Goal: Use online tool/utility: Utilize a website feature to perform a specific function

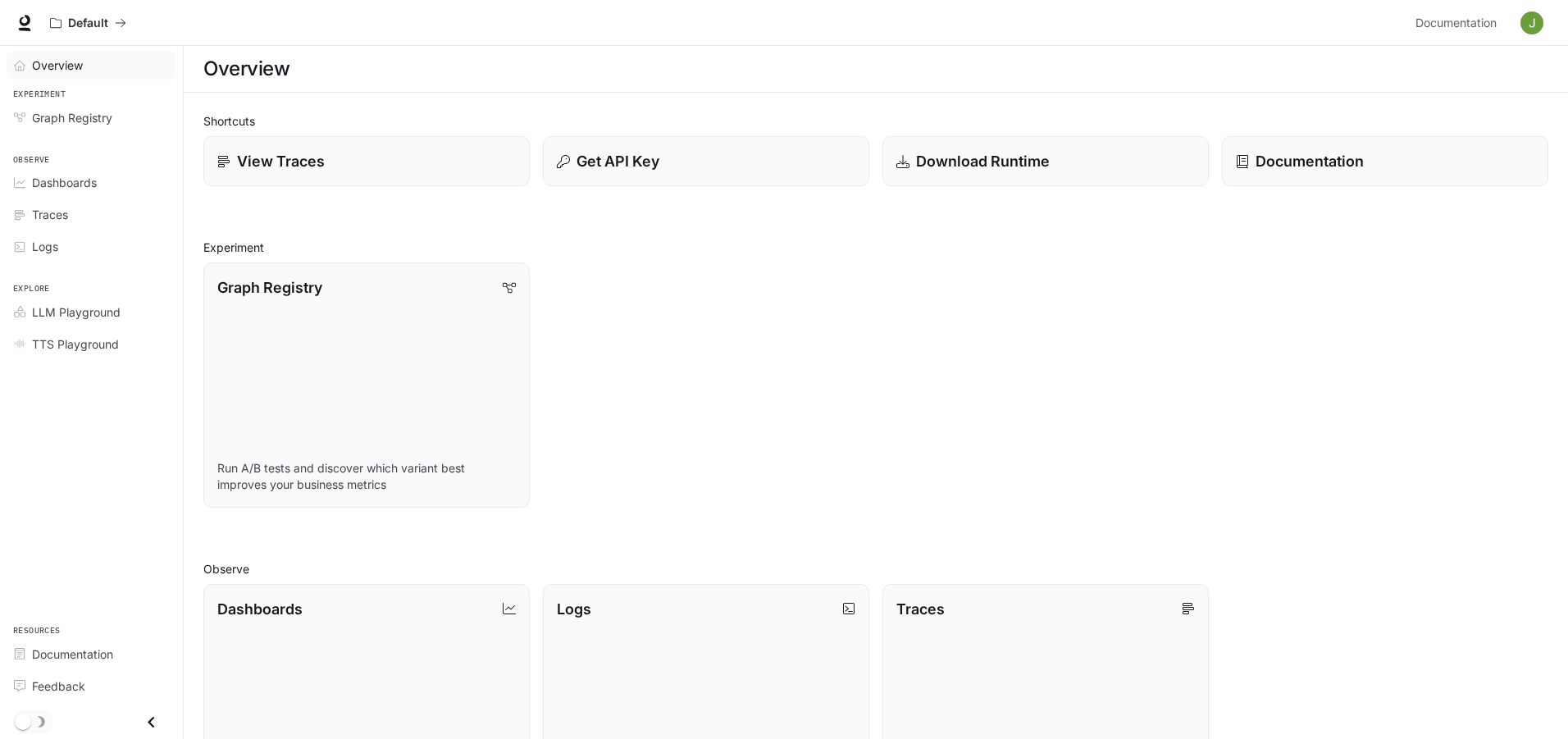
click at [64, 63] on span "Overview" at bounding box center [57, 66] width 51 height 17
click at [78, 313] on span "LLM Playground" at bounding box center [76, 312] width 89 height 17
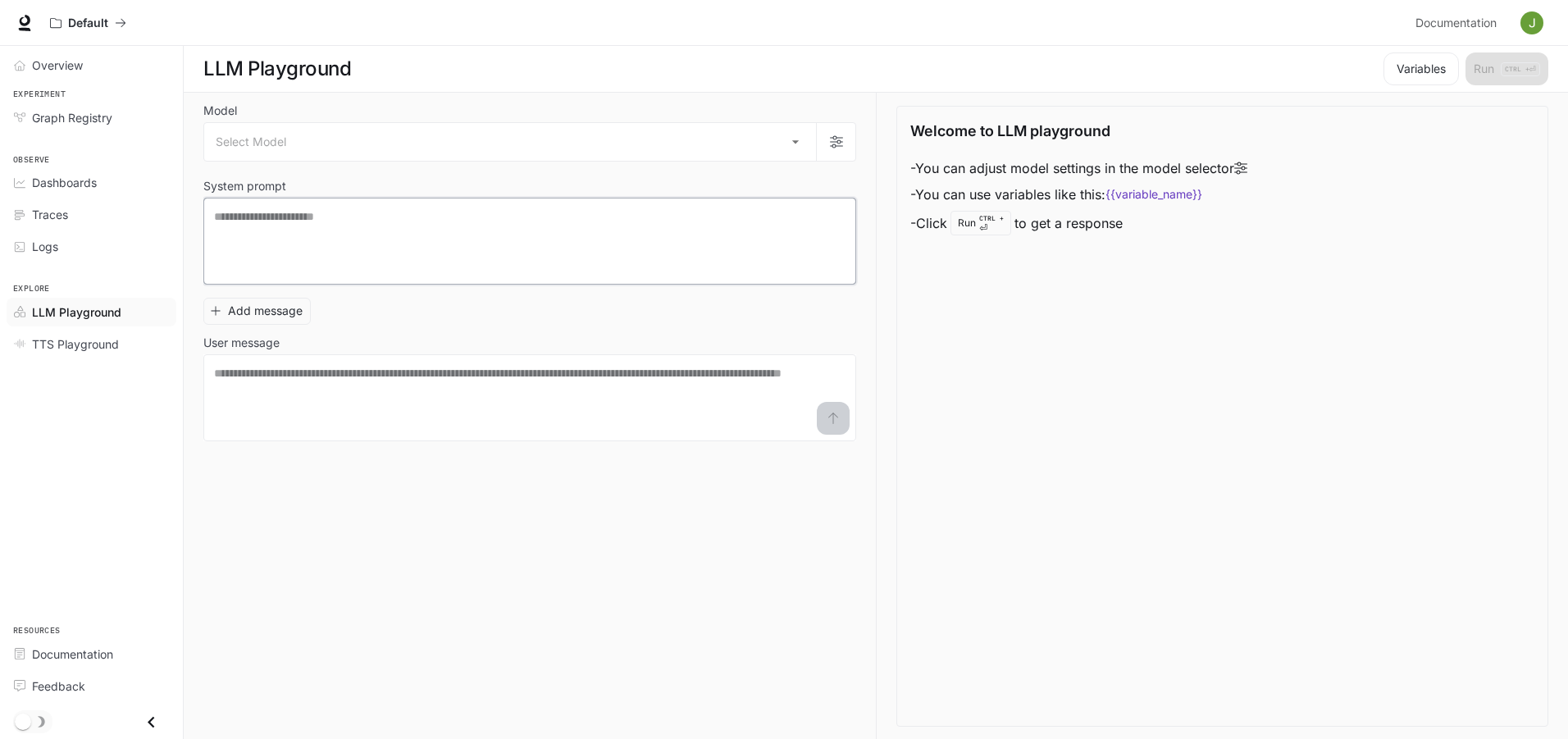
click at [284, 232] on textarea at bounding box center [529, 241] width 631 height 66
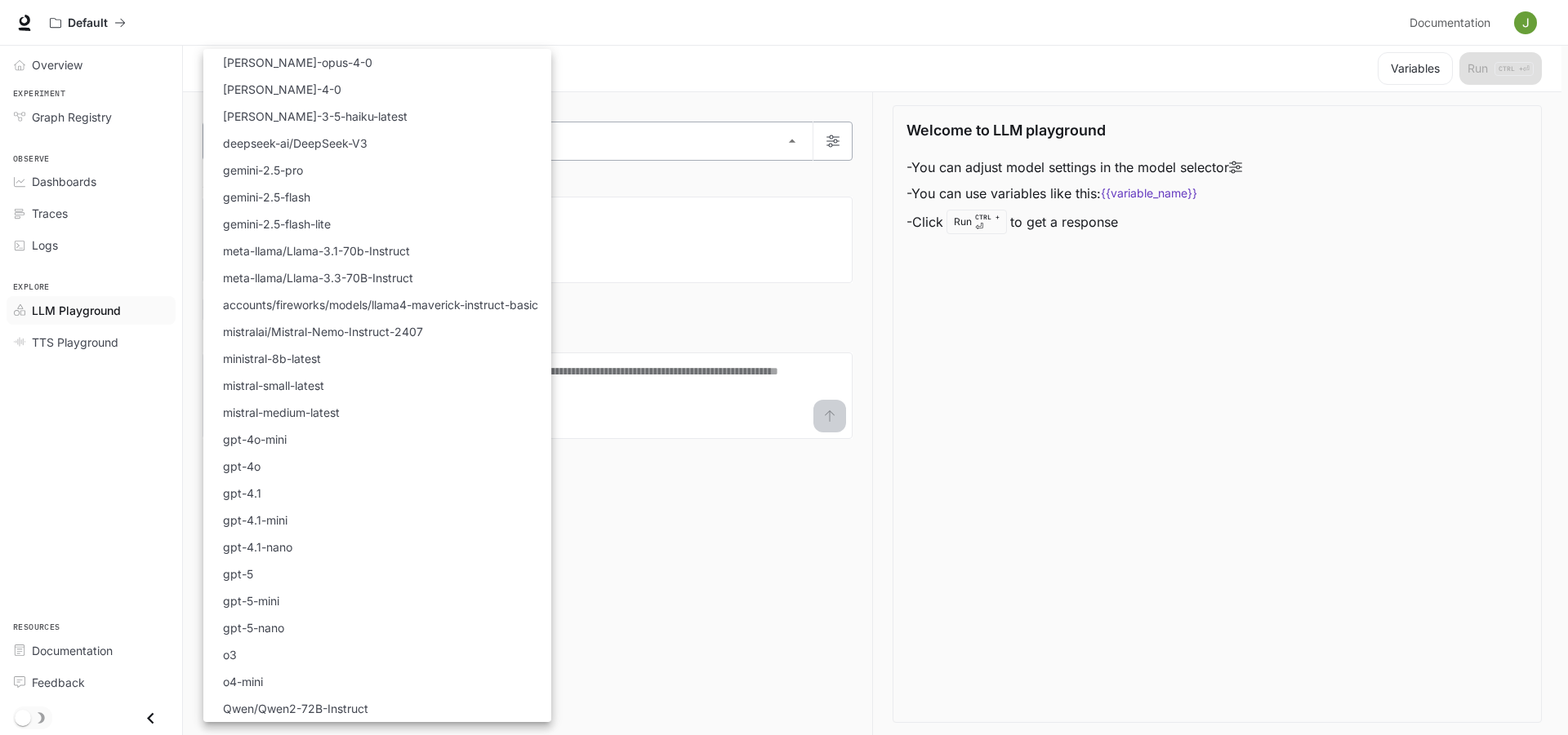
click at [334, 145] on body "Skip to main content Default Documentation Documentation Portal Overview Experi…" at bounding box center [784, 368] width 1568 height 736
click at [1031, 499] on div at bounding box center [784, 368] width 1568 height 735
